Goal: Information Seeking & Learning: Learn about a topic

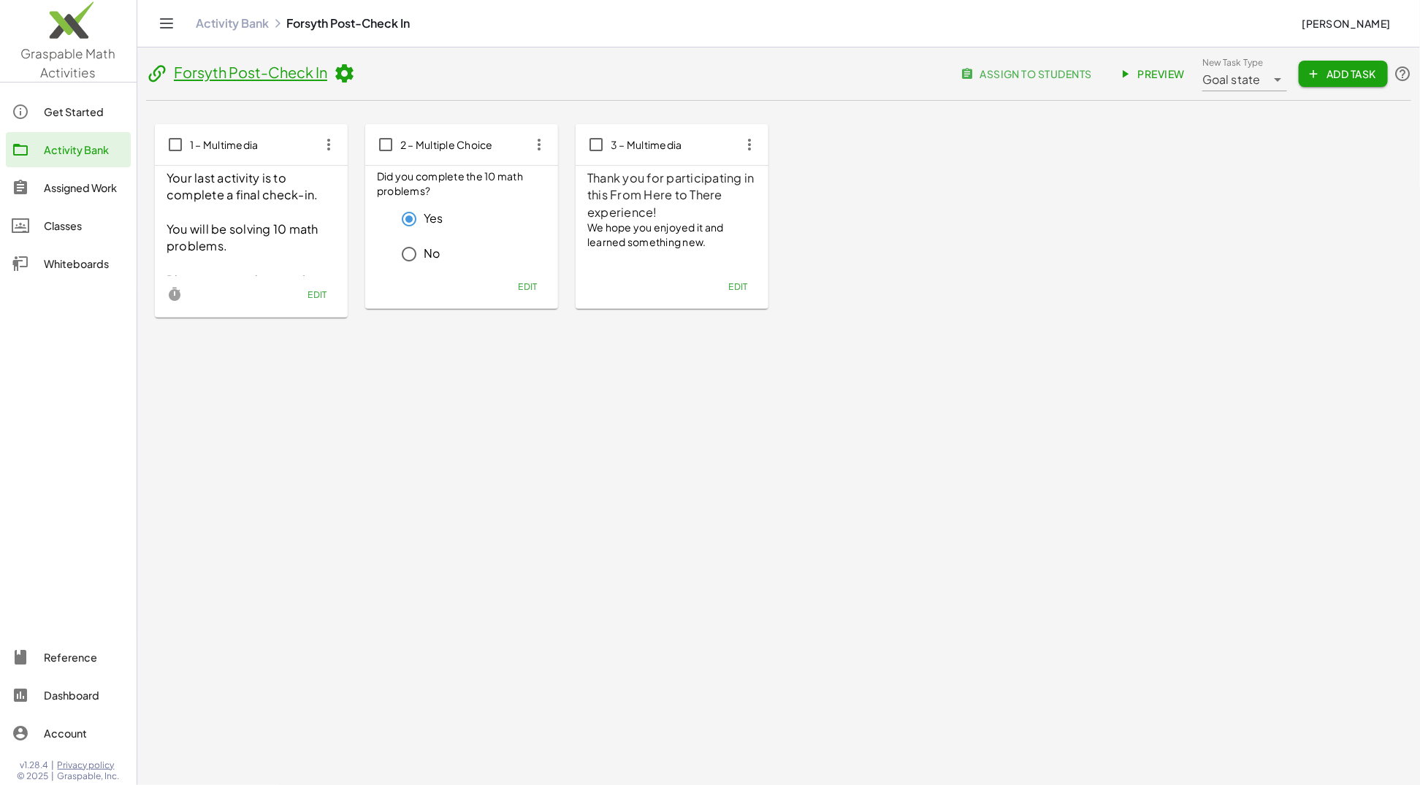
click at [84, 156] on div "Activity Bank" at bounding box center [84, 150] width 81 height 18
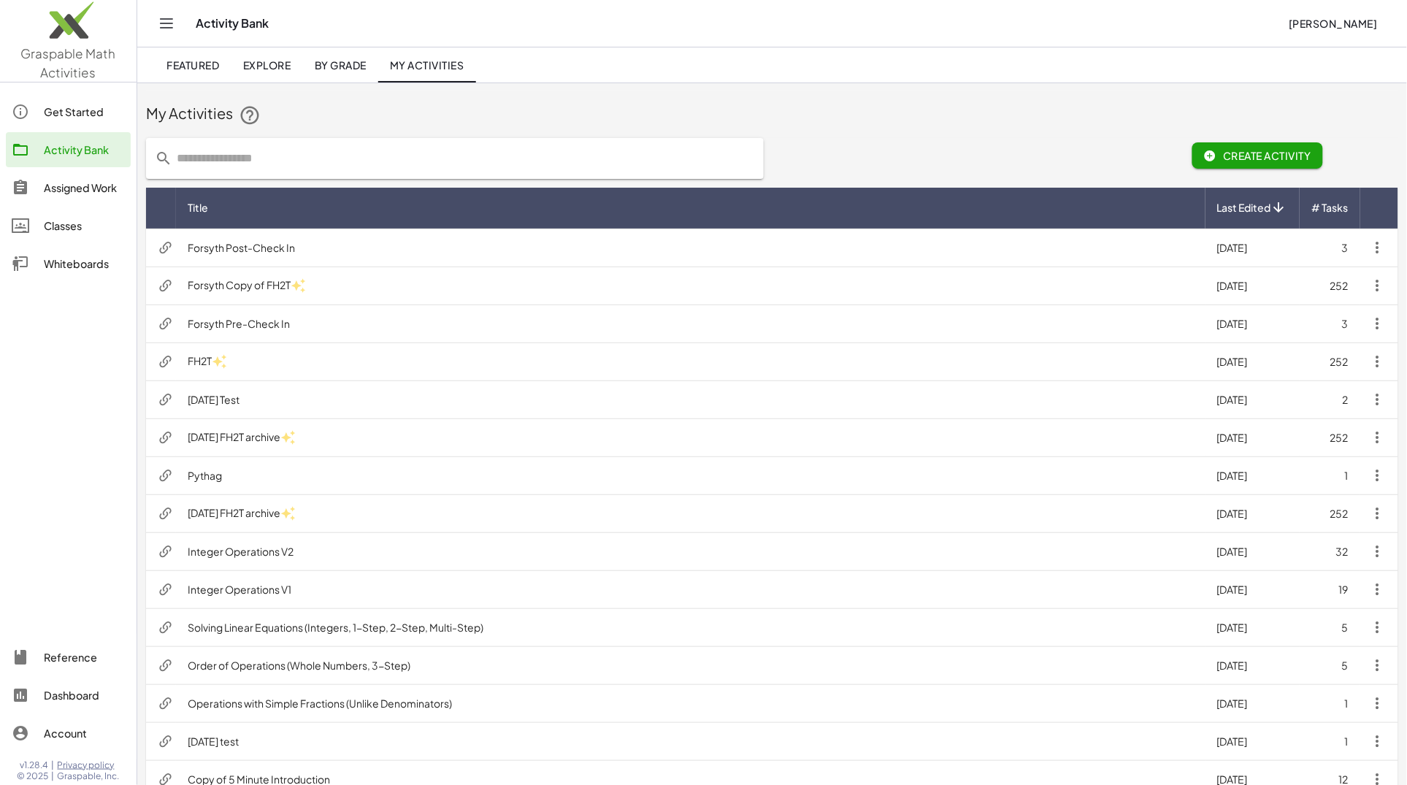
click at [359, 356] on td "FH2T" at bounding box center [691, 362] width 1030 height 38
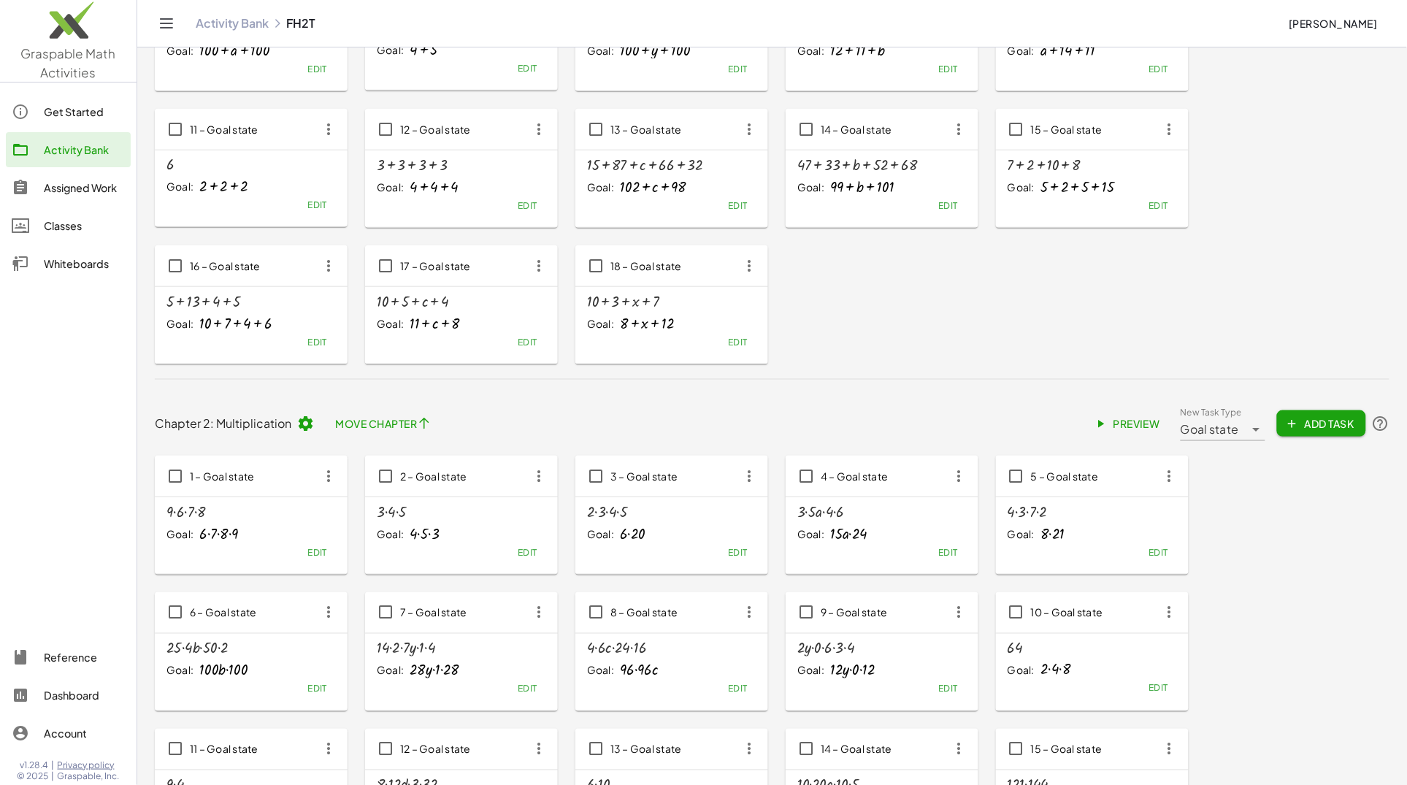
scroll to position [345, 0]
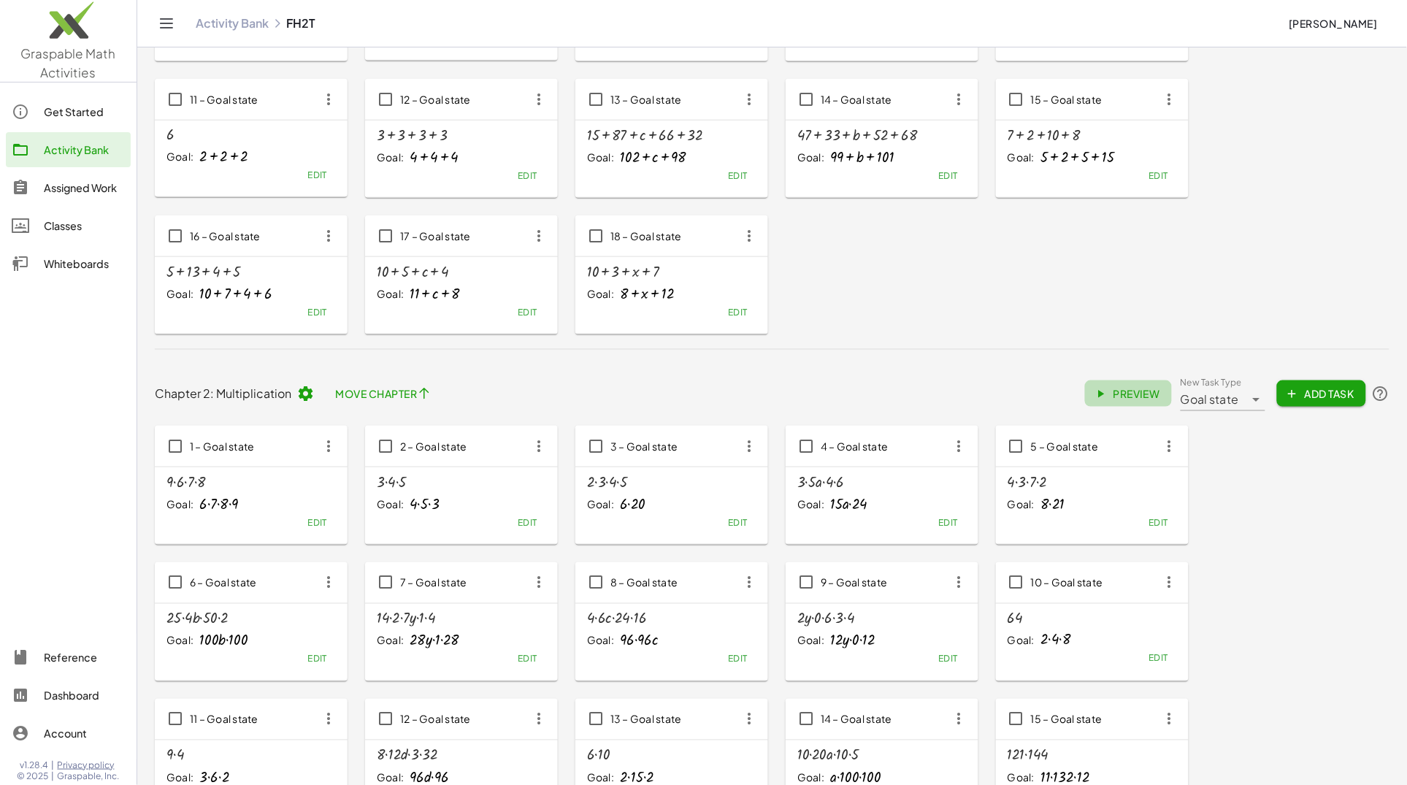
click at [1137, 391] on span "Preview" at bounding box center [1129, 393] width 64 height 13
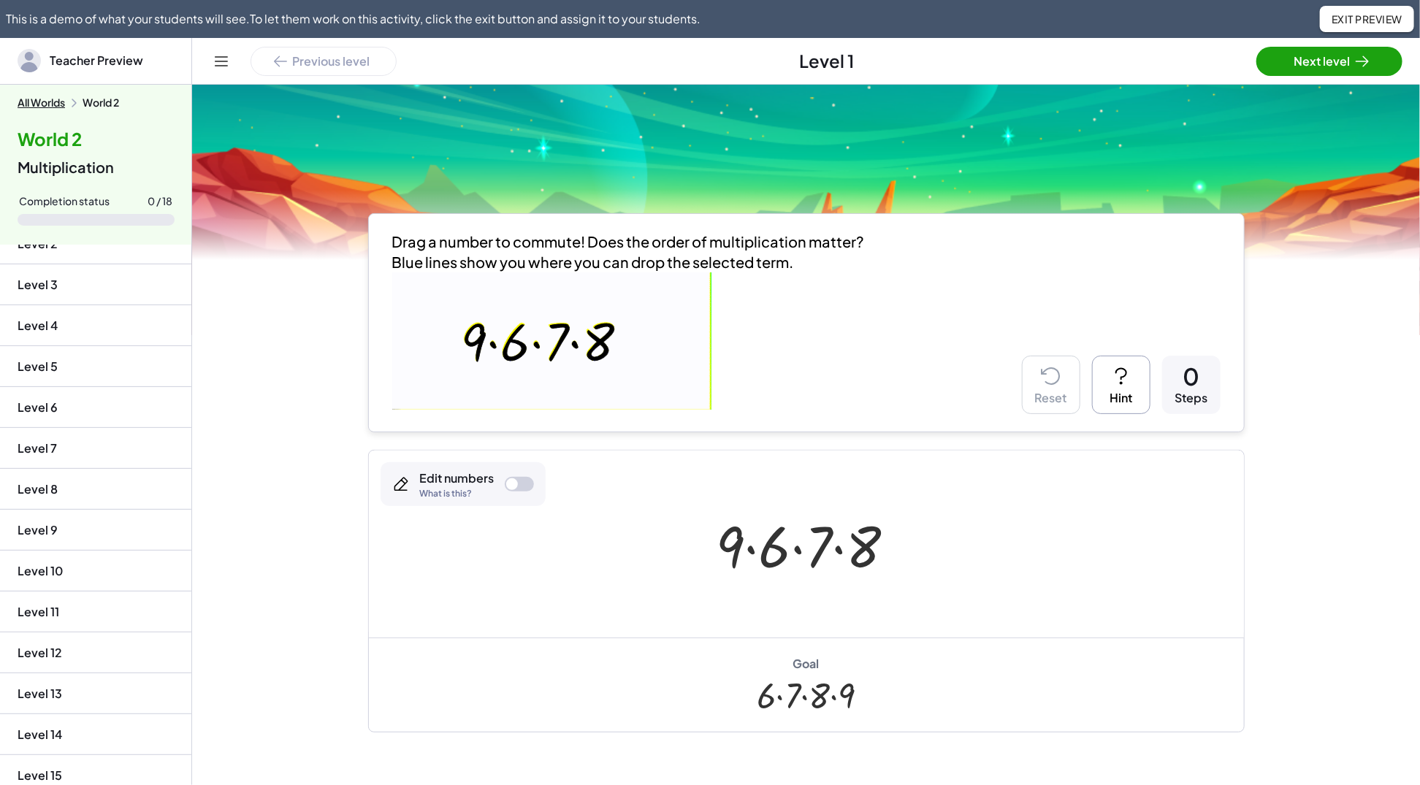
scroll to position [194, 0]
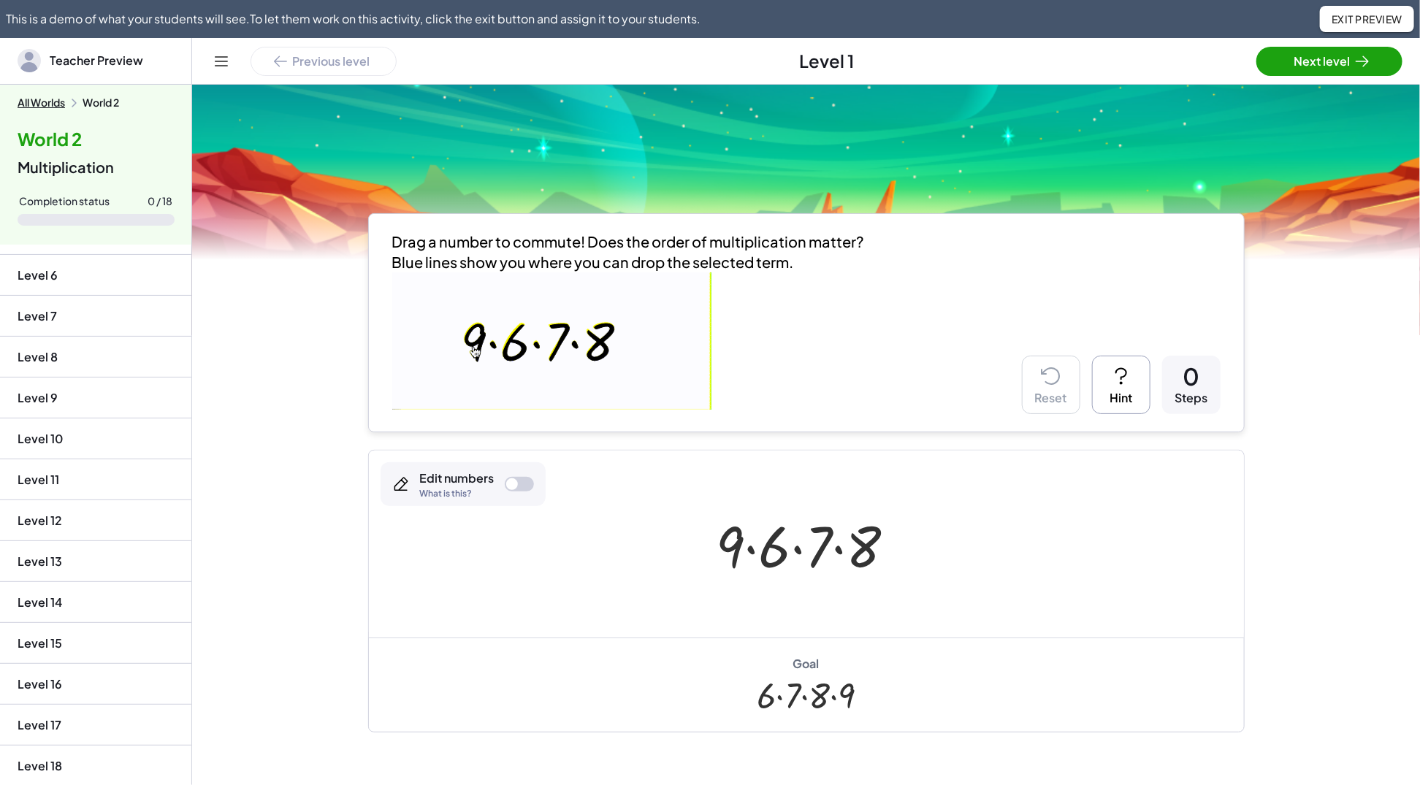
click at [82, 623] on li "Level 14" at bounding box center [95, 643] width 191 height 41
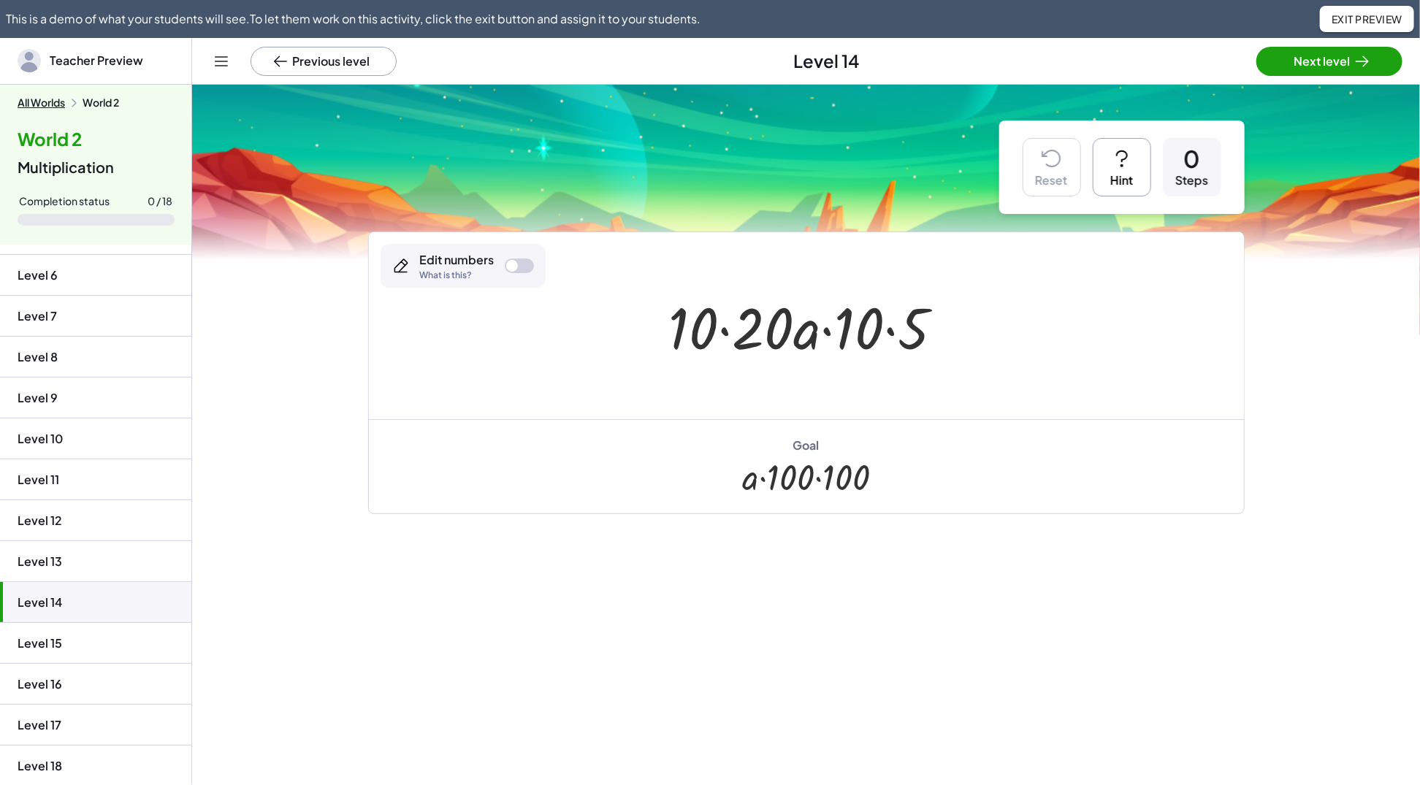
click at [76, 582] on li "Level 13" at bounding box center [95, 602] width 191 height 41
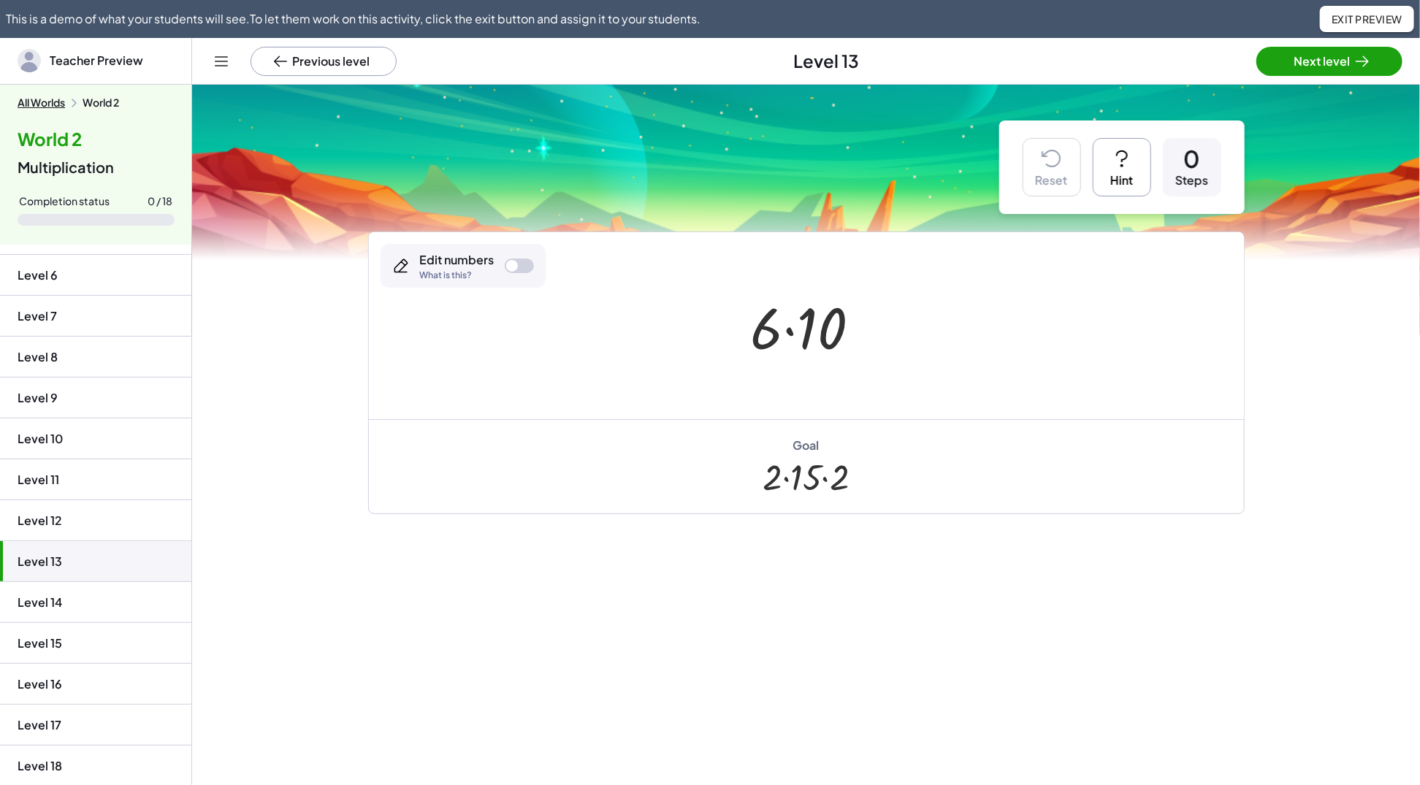
click at [87, 541] on li "Level 12" at bounding box center [95, 561] width 191 height 41
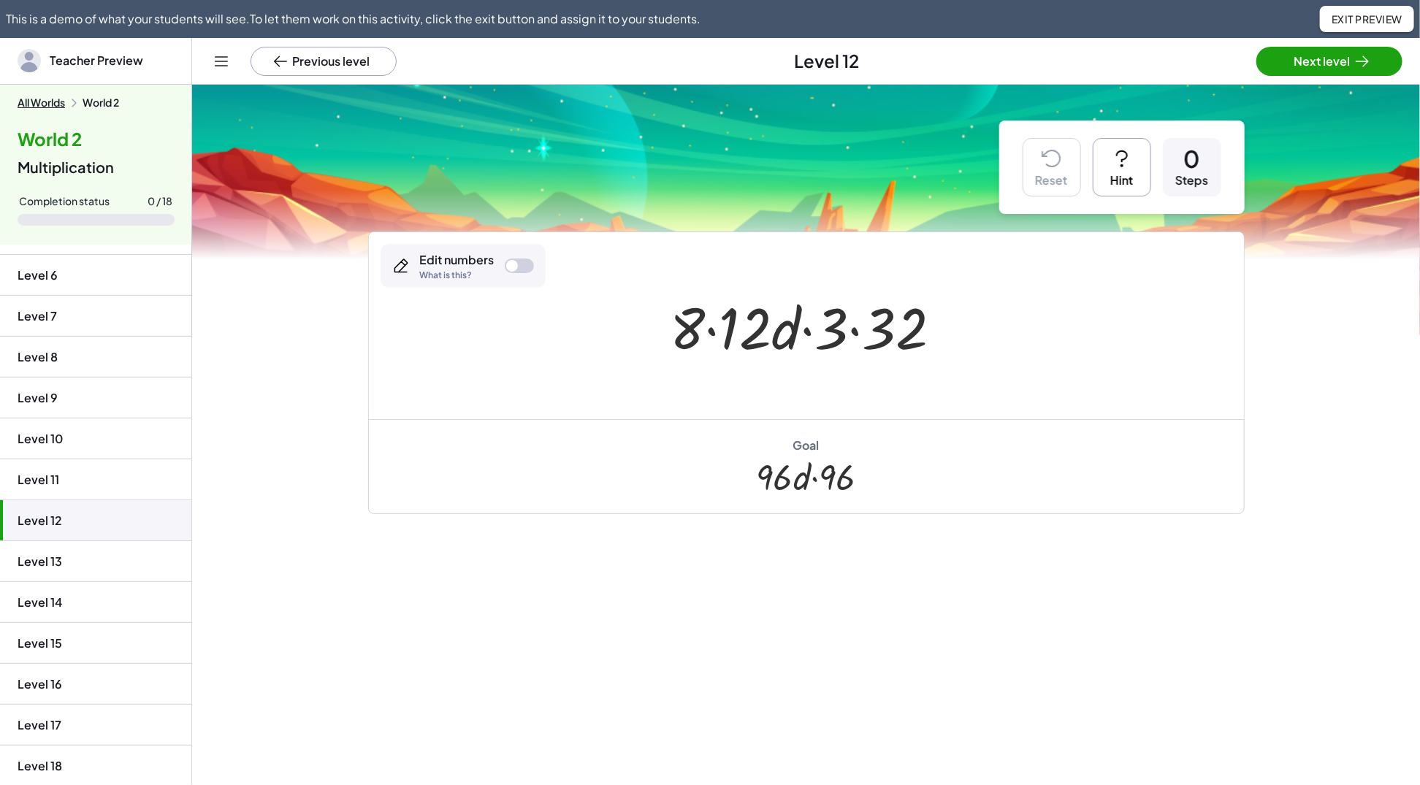
click at [82, 623] on li "Level 14" at bounding box center [95, 643] width 191 height 41
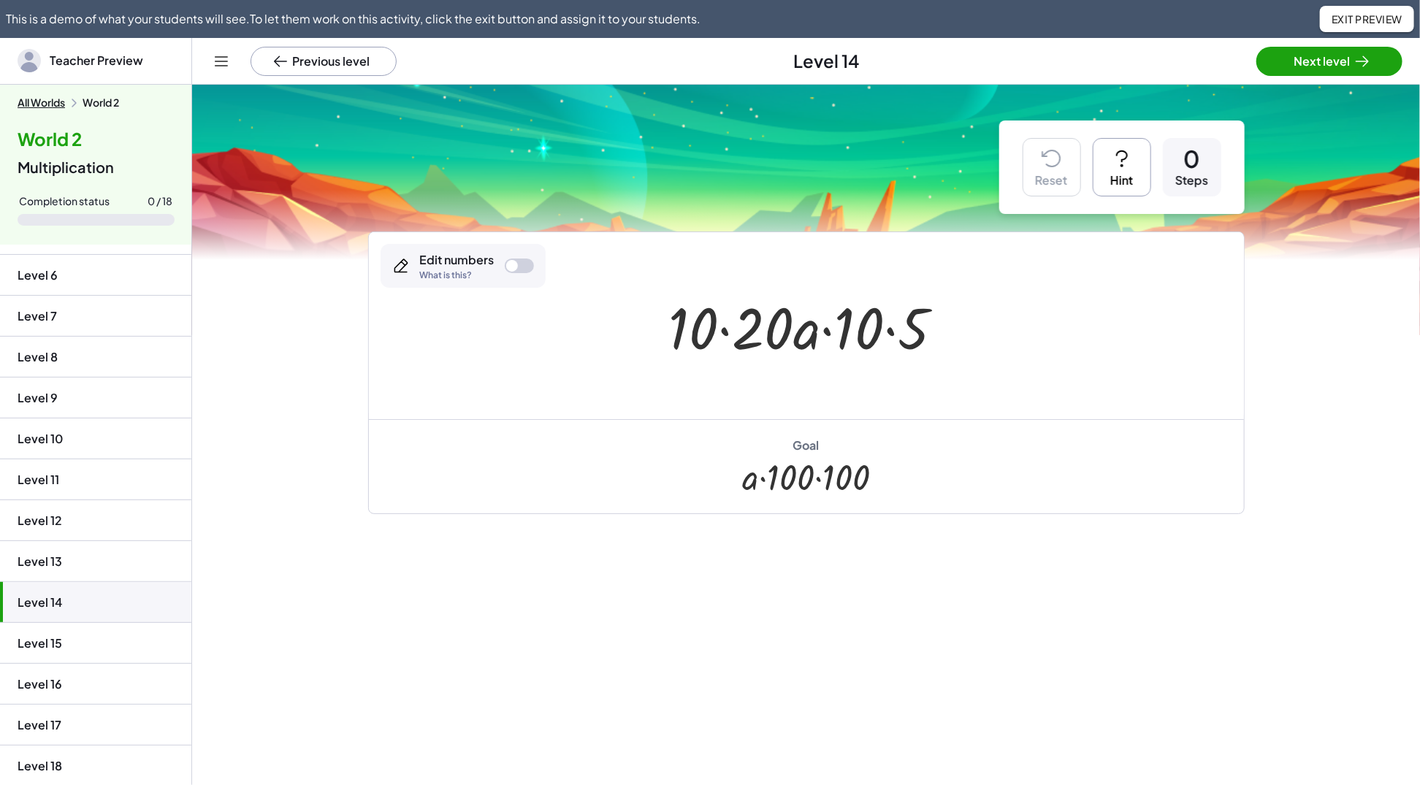
click at [97, 582] on li "Level 13" at bounding box center [95, 602] width 191 height 41
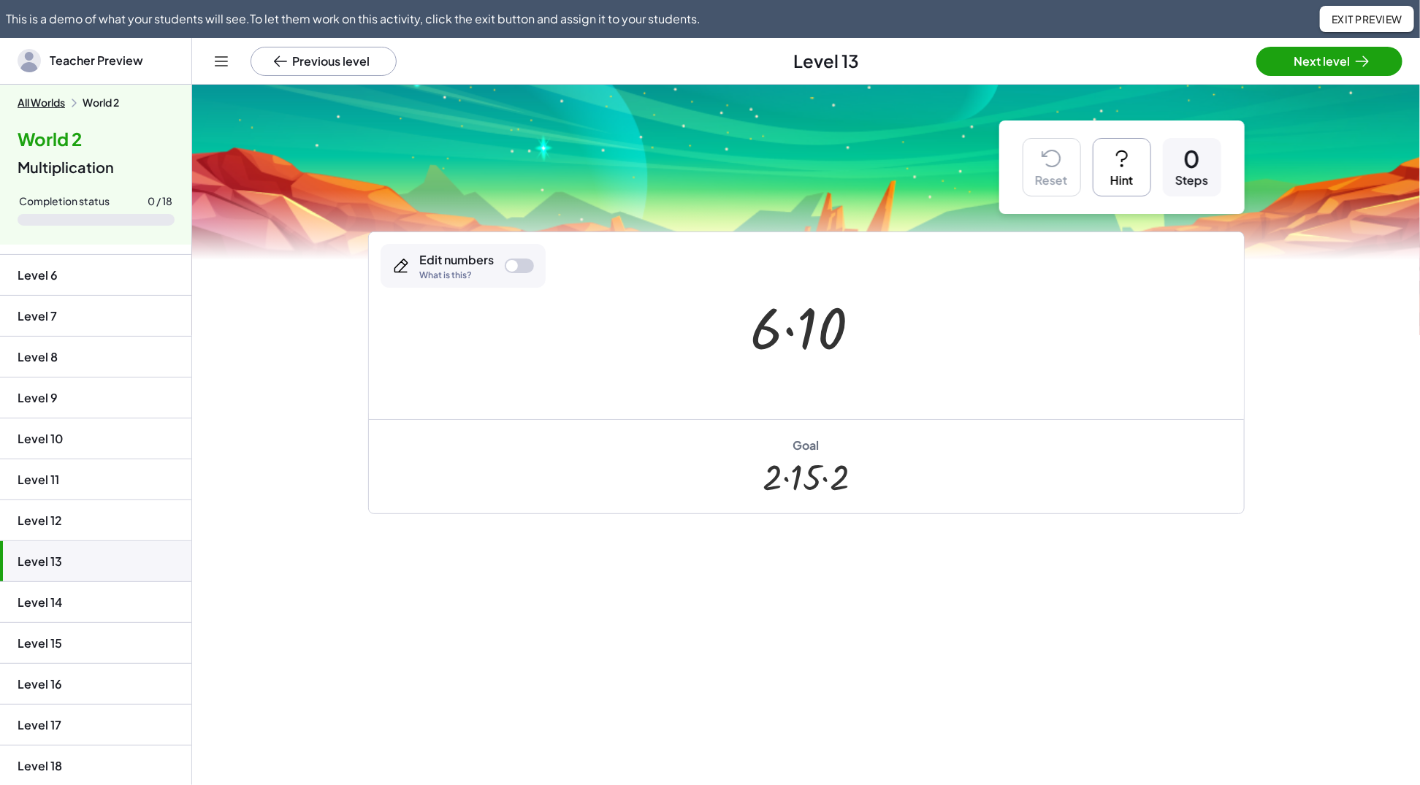
click at [79, 623] on li "Level 14" at bounding box center [95, 643] width 191 height 41
